Goal: Task Accomplishment & Management: Manage account settings

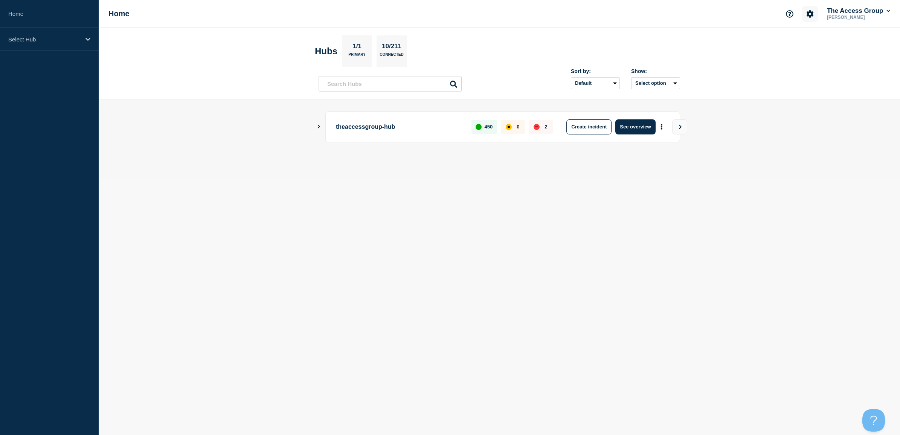
click at [809, 14] on icon "Account settings" at bounding box center [811, 14] width 8 height 8
click at [808, 43] on link "Team Members" at bounding box center [809, 44] width 39 height 6
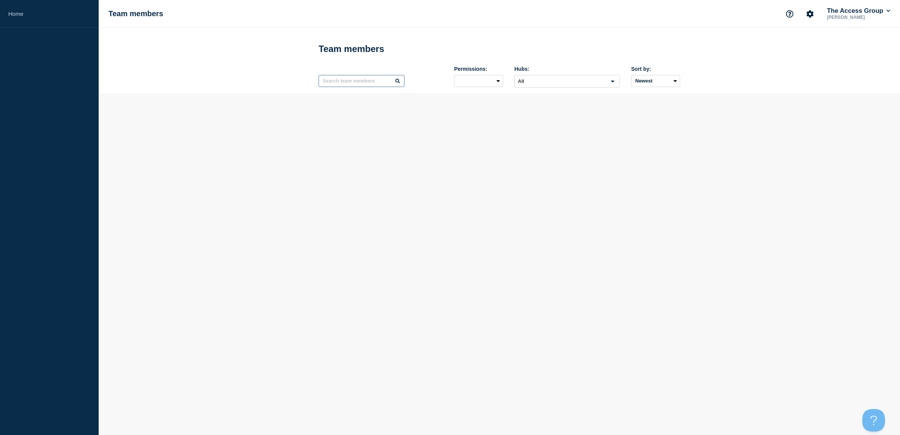
click at [362, 84] on input "text" at bounding box center [362, 81] width 86 height 12
type input "[PERSON_NAME]"
click at [669, 46] on button "Options" at bounding box center [672, 48] width 15 height 15
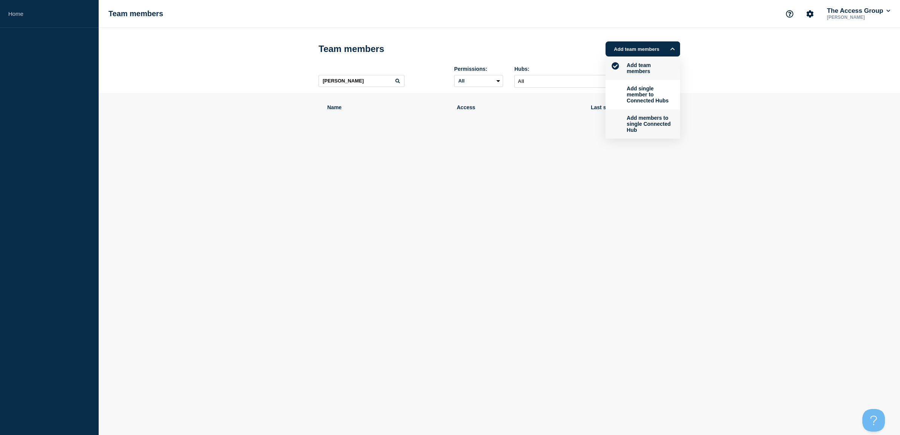
click at [646, 124] on button "Add members to single Connected Hub" at bounding box center [649, 124] width 49 height 19
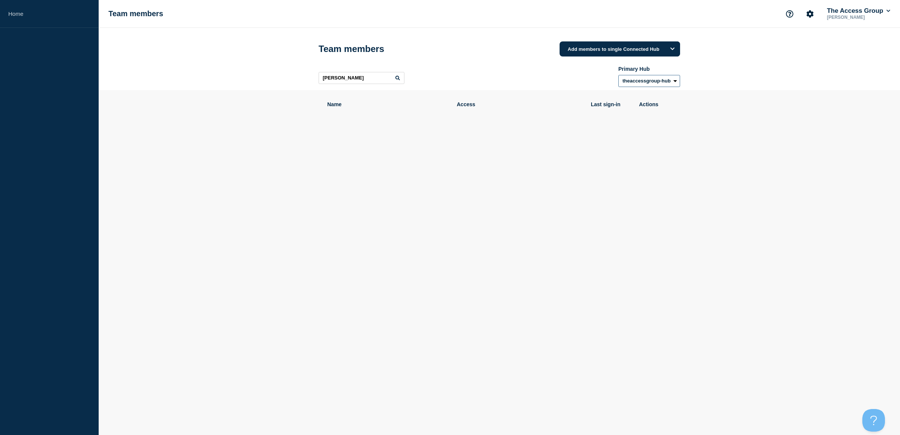
click at [654, 85] on select "theaccessgroup-hub" at bounding box center [650, 81] width 62 height 12
click at [382, 76] on input "[PERSON_NAME]" at bounding box center [362, 78] width 86 height 12
drag, startPoint x: 382, startPoint y: 76, endPoint x: 159, endPoint y: 73, distance: 223.0
click at [230, 74] on header "Team members Add members to single Connected Hub mark h Primary Hub theaccessgr…" at bounding box center [500, 59] width 802 height 62
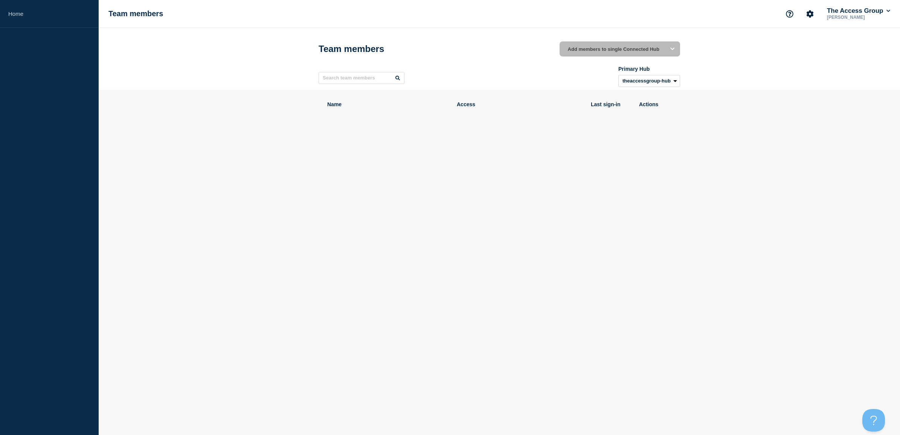
click at [247, 151] on section "Name Access Last sign-in Actions" at bounding box center [500, 134] width 802 height 89
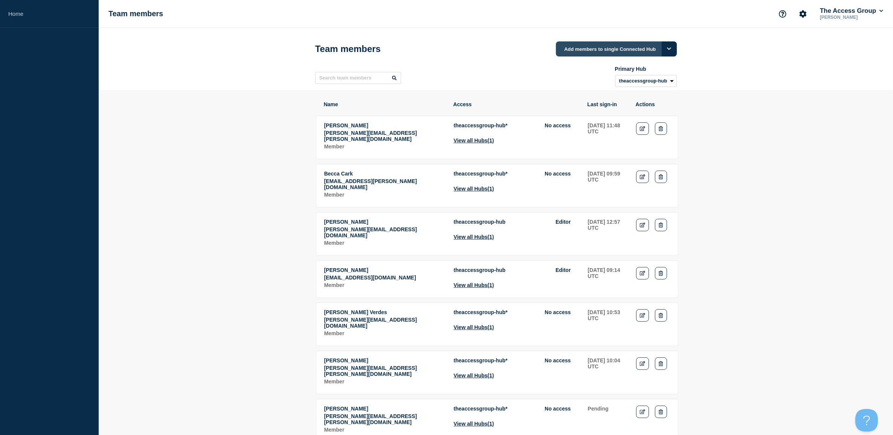
click at [632, 48] on button "Add members to single Connected Hub" at bounding box center [616, 48] width 121 height 15
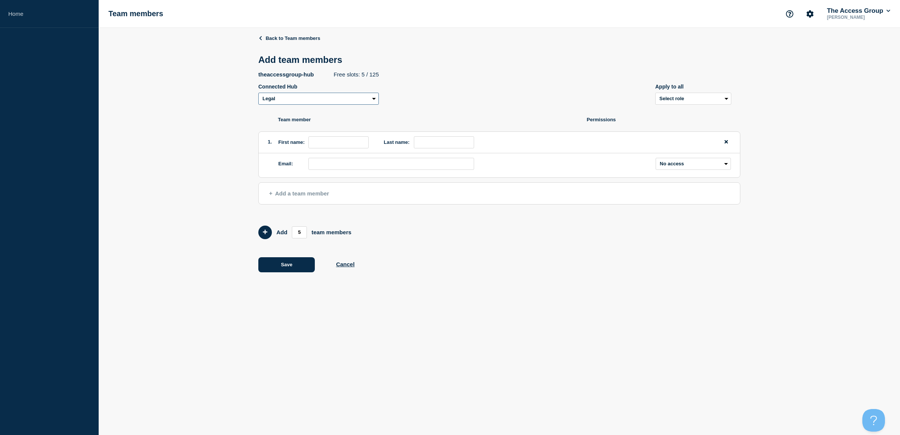
click at [312, 102] on select "Legal Recruitment Enterprise Resource Planning (ERP) Hospitality NPE Access Pay…" at bounding box center [318, 99] width 121 height 12
select select "15675"
click at [258, 94] on select "Legal Recruitment Enterprise Resource Planning (ERP) Hospitality NPE Access Pay…" at bounding box center [318, 99] width 121 height 12
click at [325, 143] on input "first name" at bounding box center [339, 142] width 60 height 12
type input "Mark"
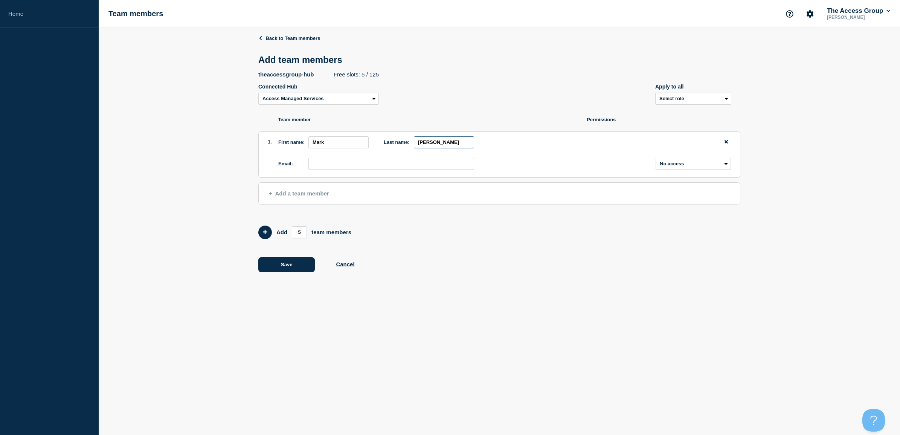
type input "[PERSON_NAME]"
click at [341, 161] on input "email" at bounding box center [392, 164] width 166 height 12
type input "[EMAIL_ADDRESS][PERSON_NAME][DOMAIN_NAME]"
click at [672, 168] on select "Admin Manager Editor No access" at bounding box center [693, 164] width 75 height 12
select select "1"
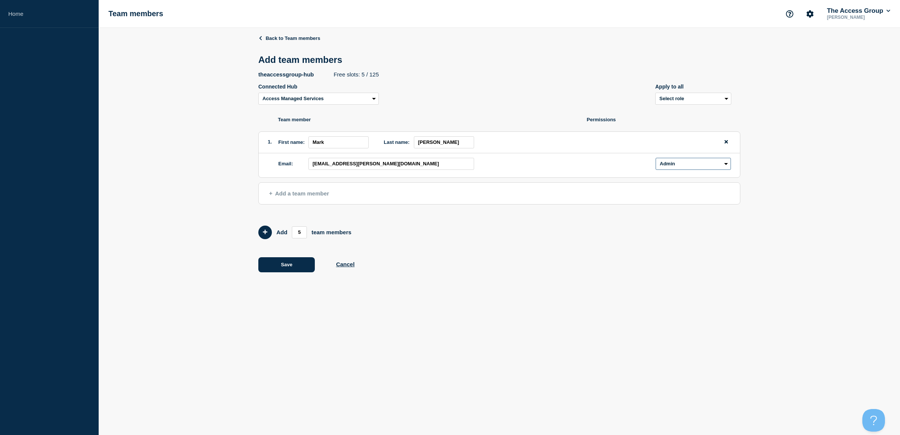
click at [656, 159] on select "Admin Manager Editor No access" at bounding box center [693, 164] width 75 height 12
click at [276, 193] on span "Add a team member" at bounding box center [299, 193] width 60 height 6
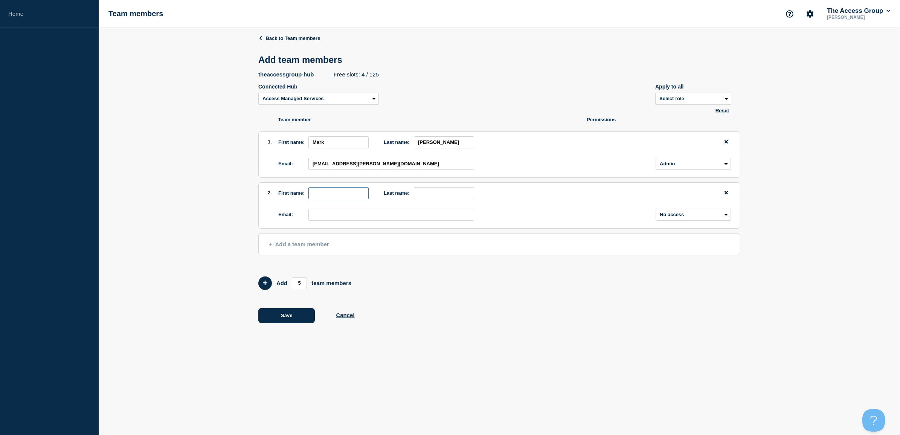
click at [330, 192] on input "first name" at bounding box center [339, 193] width 60 height 12
type input "[PERSON_NAME]"
click at [458, 193] on input "[PERSON_NAME]" at bounding box center [444, 193] width 60 height 12
type input "[PERSON_NAME]"
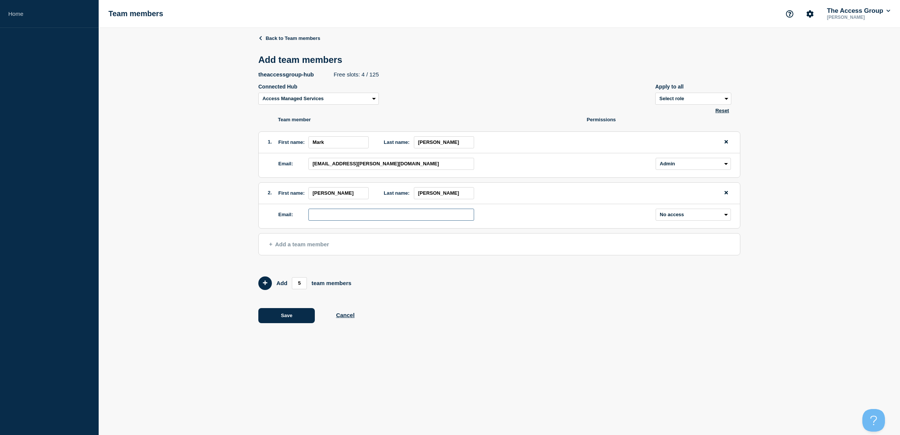
click at [331, 220] on input "email" at bounding box center [392, 215] width 166 height 12
type input "[PERSON_NAME][EMAIL_ADDRESS][PERSON_NAME][DOMAIN_NAME]"
click at [275, 318] on button "Save" at bounding box center [286, 315] width 57 height 15
